Goal: Information Seeking & Learning: Understand process/instructions

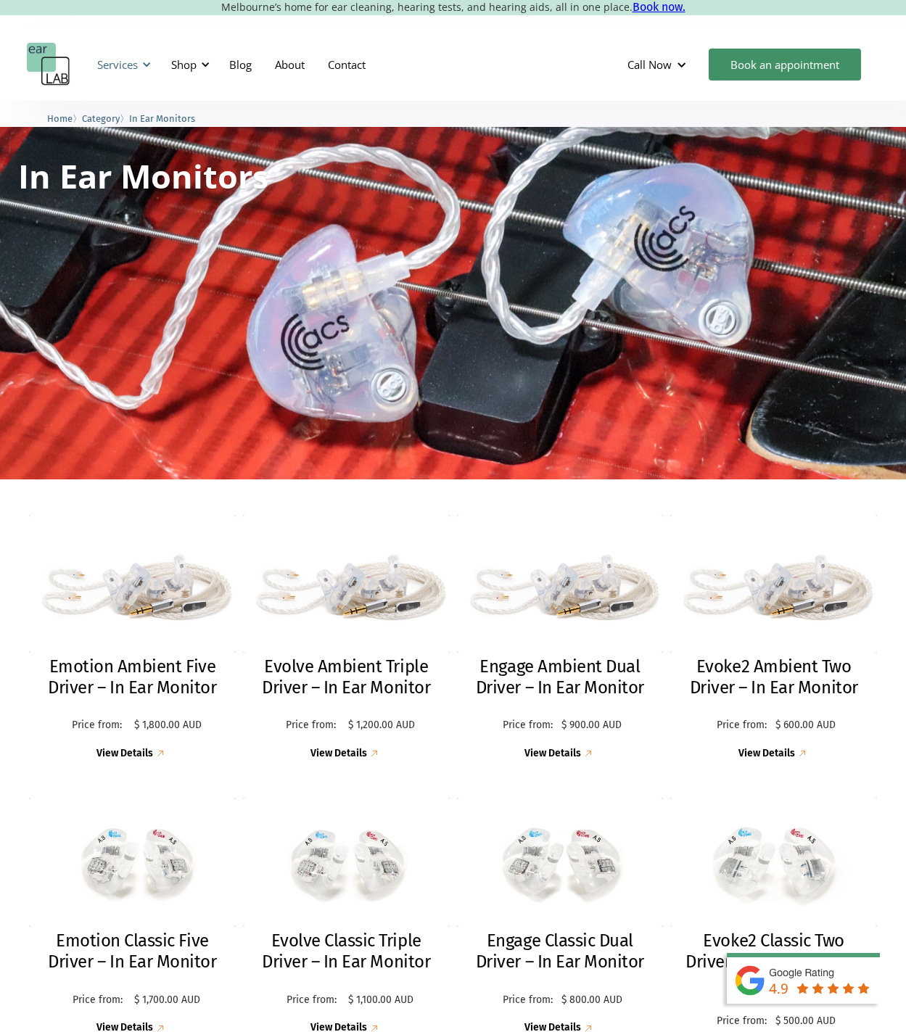
click at [135, 66] on div "Services" at bounding box center [117, 64] width 41 height 15
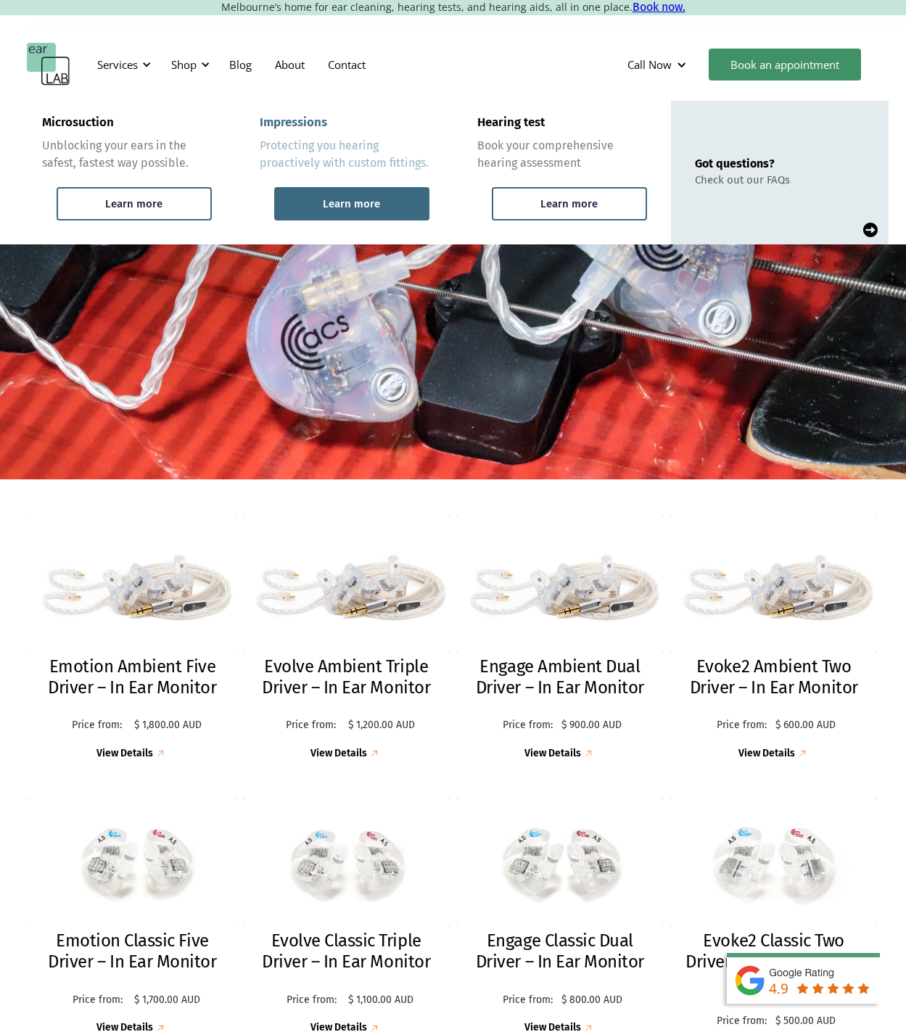
click at [334, 200] on div "Learn more" at bounding box center [351, 203] width 57 height 13
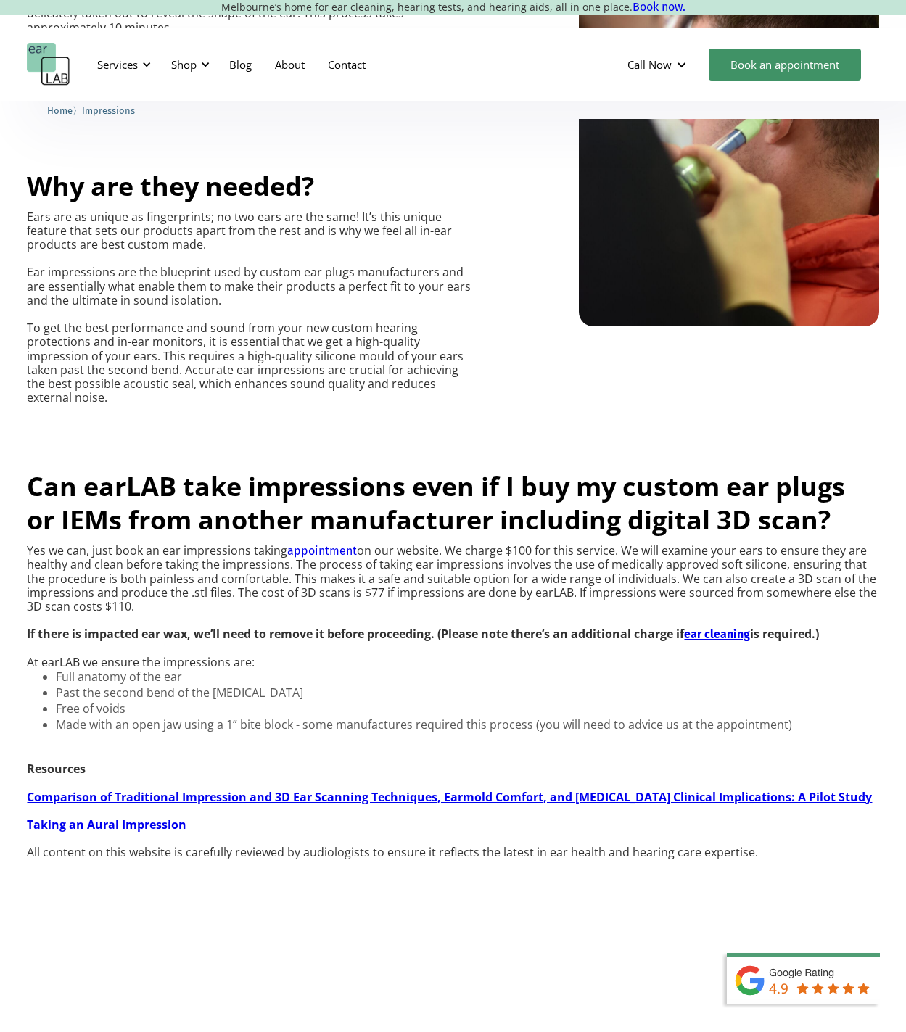
scroll to position [943, 0]
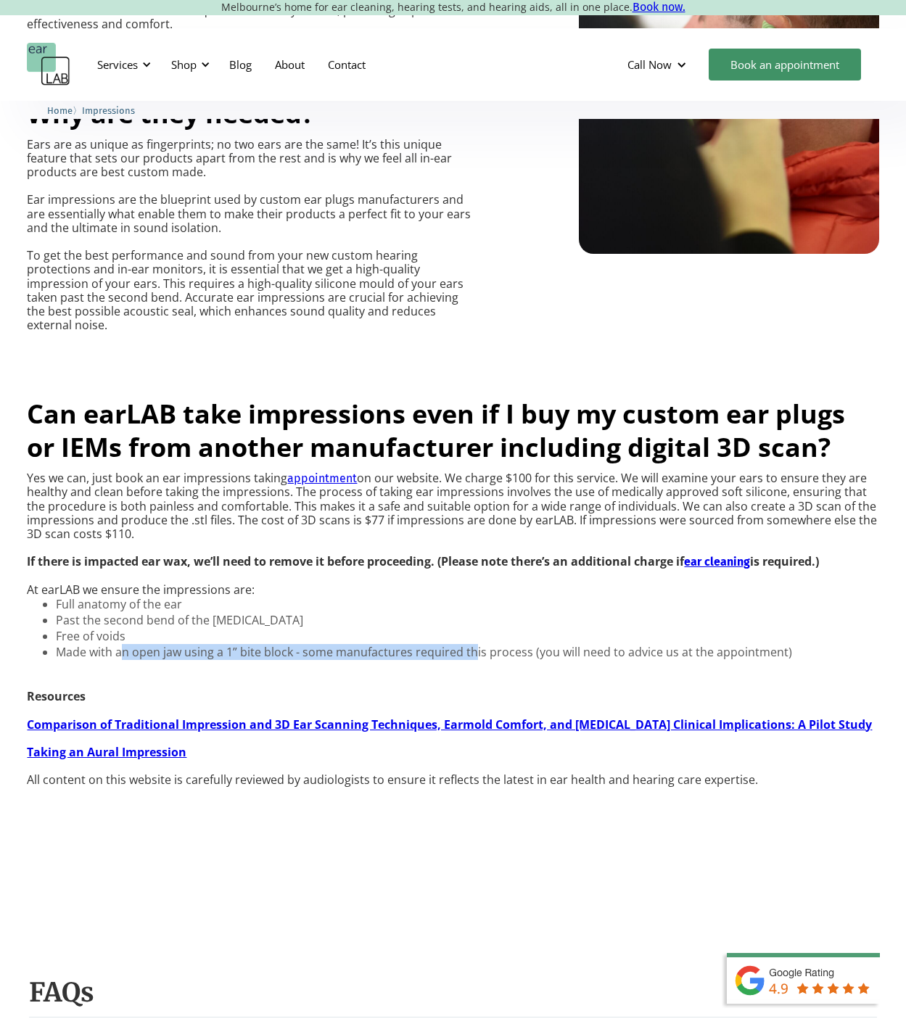
drag, startPoint x: 120, startPoint y: 637, endPoint x: 473, endPoint y: 640, distance: 352.4
click at [473, 645] on li "Made with an open jaw using a 1” bite block - some manufactures required this p…" at bounding box center [424, 652] width 736 height 15
click at [101, 744] on strong "Taking an Aural Impression" at bounding box center [107, 752] width 160 height 16
